Goal: Transaction & Acquisition: Purchase product/service

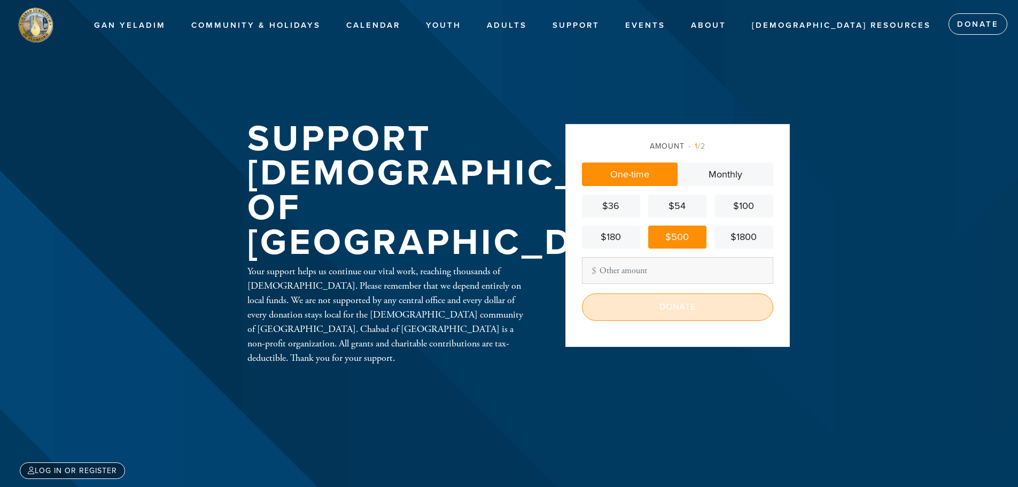
click at [659, 314] on input "Donate" at bounding box center [677, 306] width 191 height 27
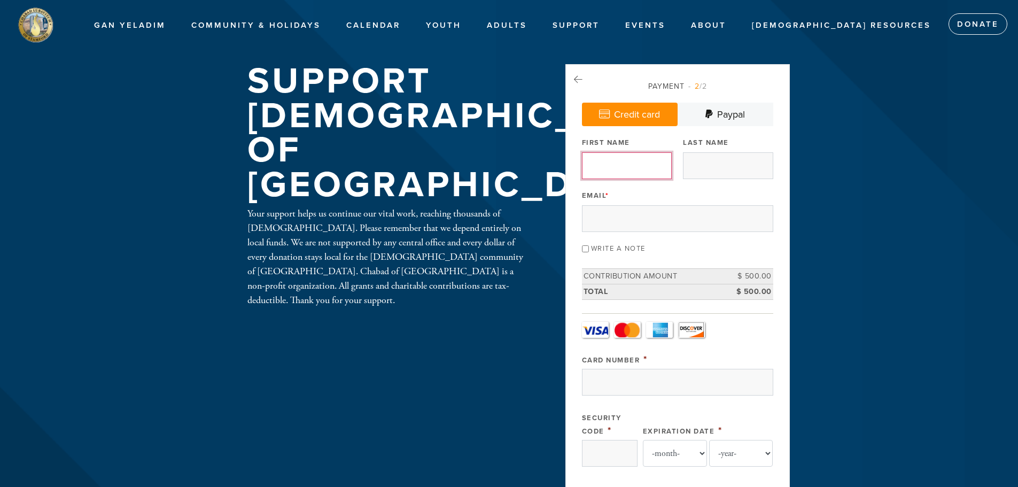
click at [627, 171] on input "First Name" at bounding box center [627, 165] width 90 height 27
type input "Lili"
type input "Ezrapour"
type input "lili@kandrrealty.com"
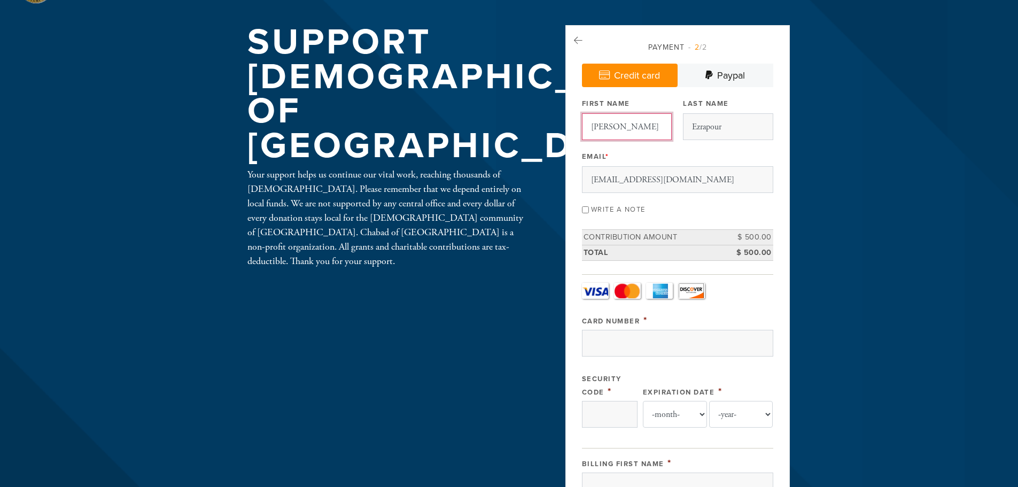
scroll to position [107, 0]
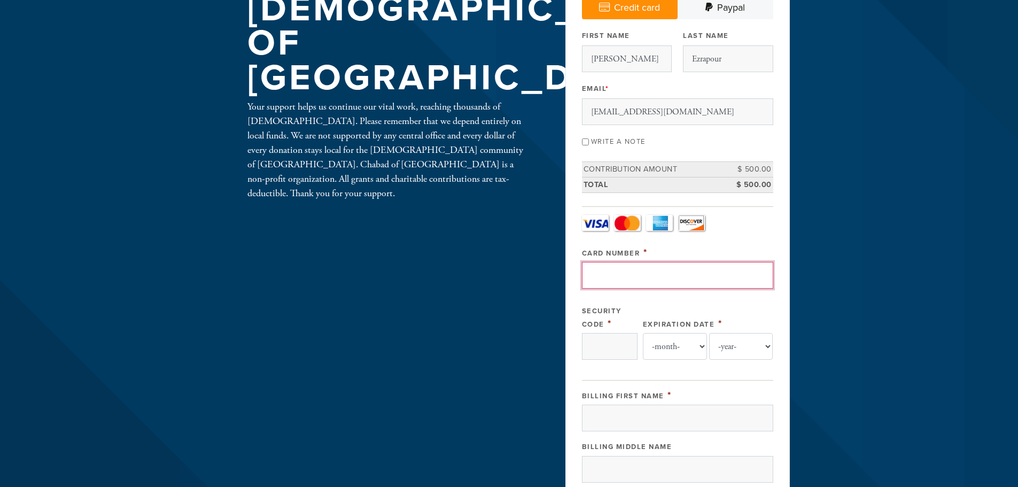
click at [610, 277] on input "Card Number" at bounding box center [677, 275] width 191 height 27
type input "4147202715519508"
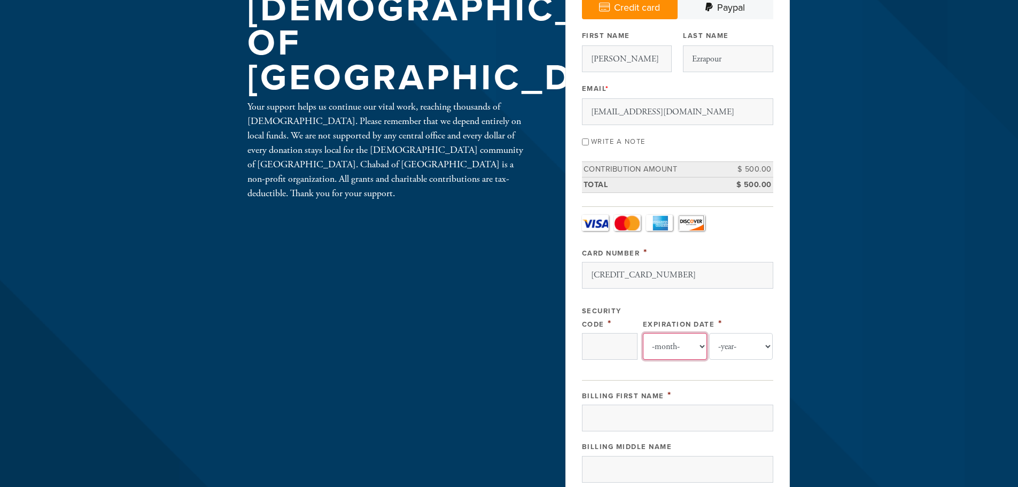
select select "12"
select select "2029"
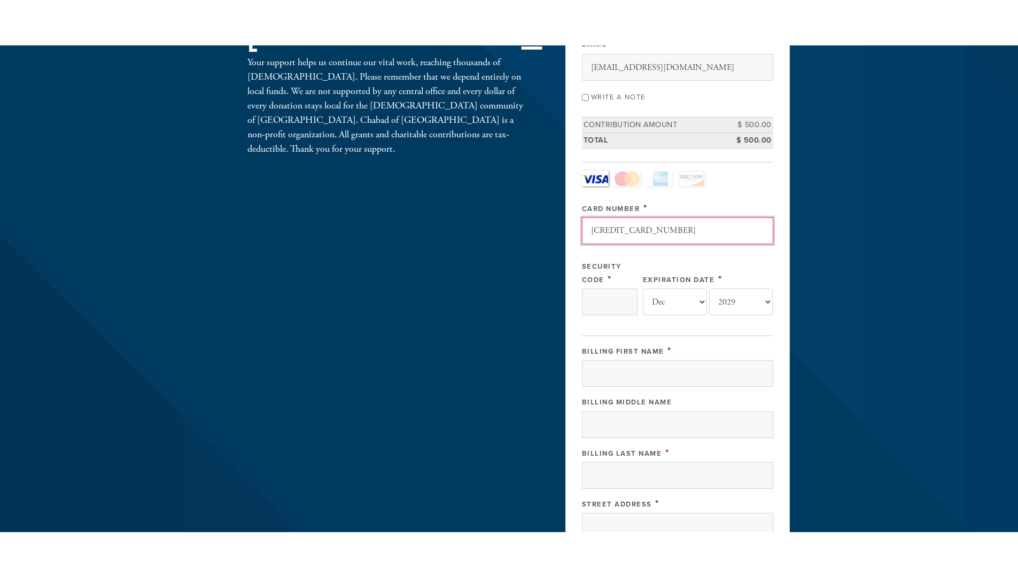
scroll to position [267, 0]
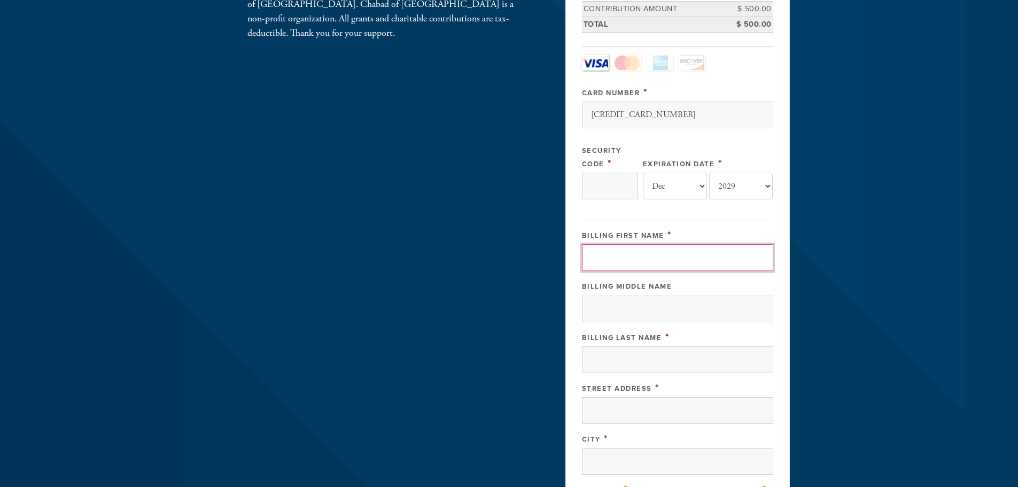
click at [618, 258] on input "Billing First Name" at bounding box center [677, 257] width 191 height 27
click at [607, 253] on input "Billing First Name" at bounding box center [677, 257] width 191 height 27
type input "Lili"
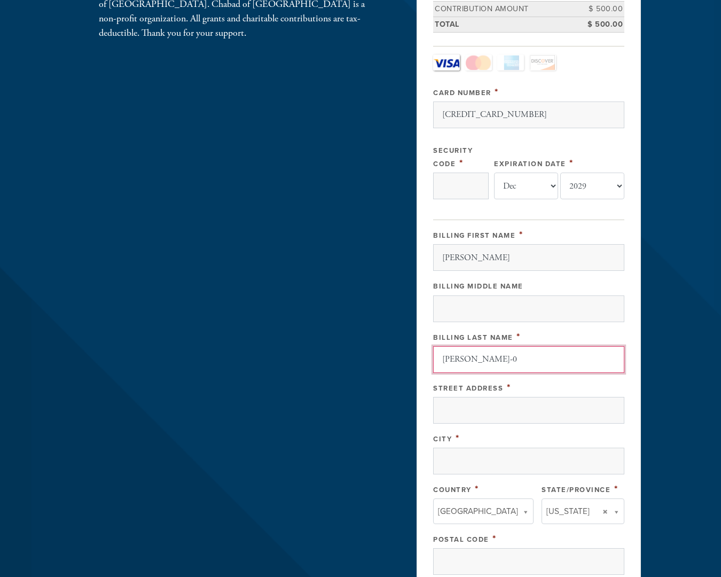
click at [575, 361] on input "Ezra-0" at bounding box center [528, 359] width 191 height 27
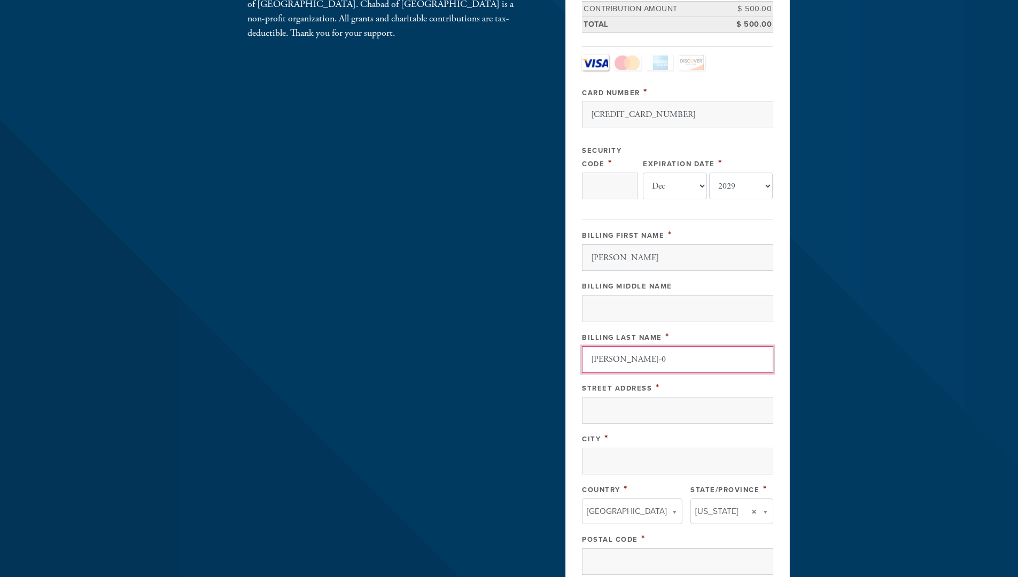
click at [666, 361] on input "Ezra-0" at bounding box center [677, 359] width 191 height 27
type input "Ezrapoour"
drag, startPoint x: 618, startPoint y: 407, endPoint x: 644, endPoint y: 400, distance: 27.5
click at [618, 407] on input "Street Address" at bounding box center [677, 410] width 191 height 27
type input "190 West Lane"
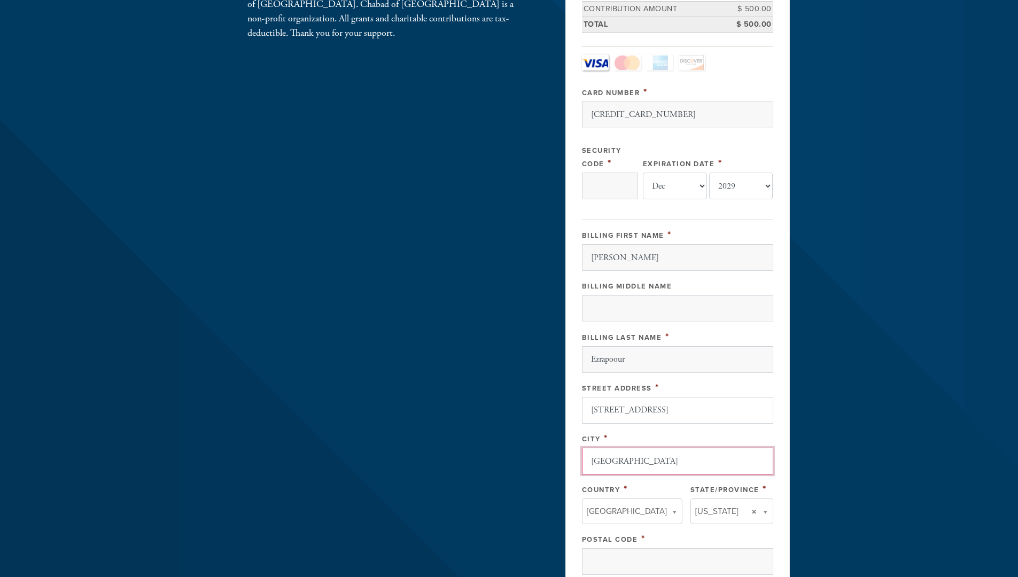
type input "Stamford"
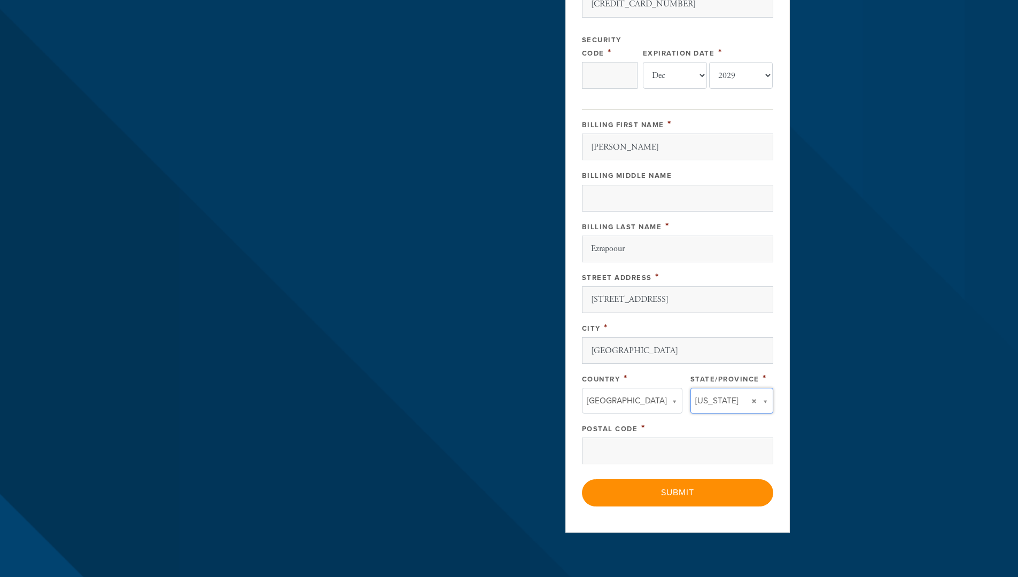
scroll to position [481, 0]
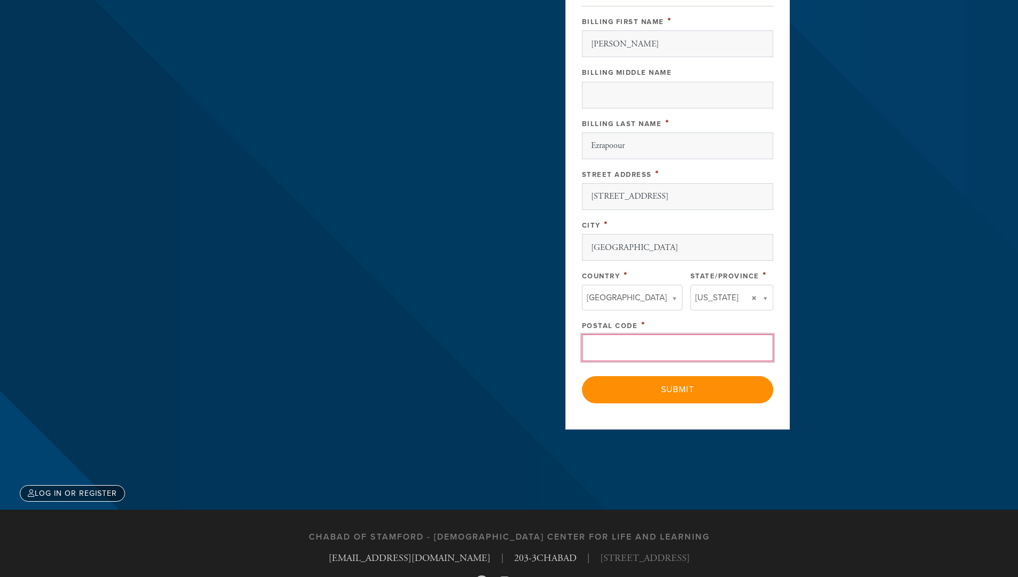
click at [689, 334] on input "Postal Code" at bounding box center [677, 347] width 191 height 27
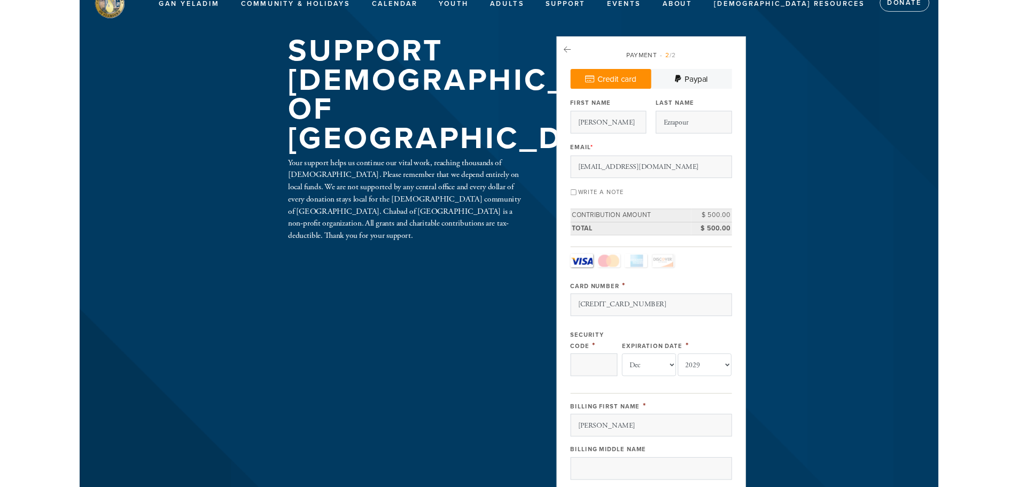
scroll to position [0, 0]
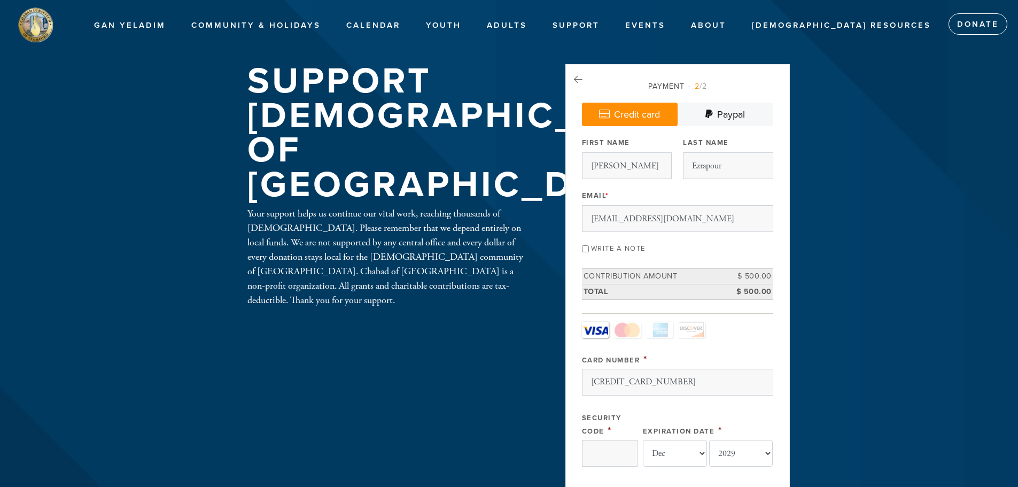
type input "06905"
click at [620, 459] on input "Security Code" at bounding box center [610, 453] width 56 height 27
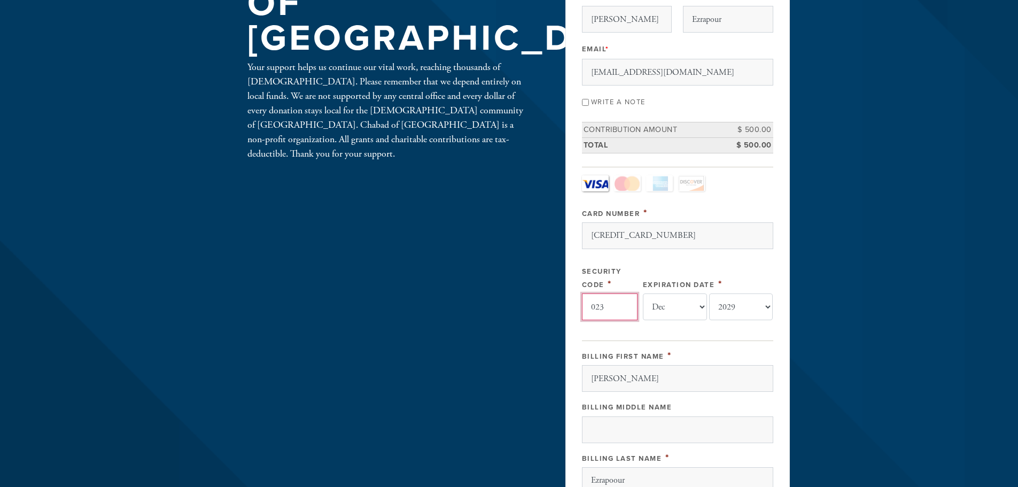
scroll to position [427, 0]
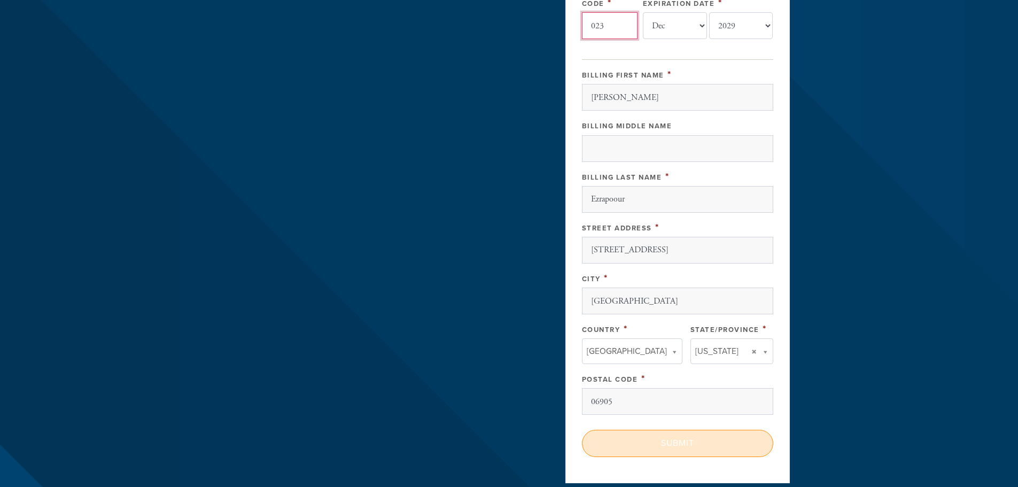
type input "023"
click at [635, 449] on input "Submit" at bounding box center [677, 443] width 191 height 27
